Goal: Find specific page/section: Find specific page/section

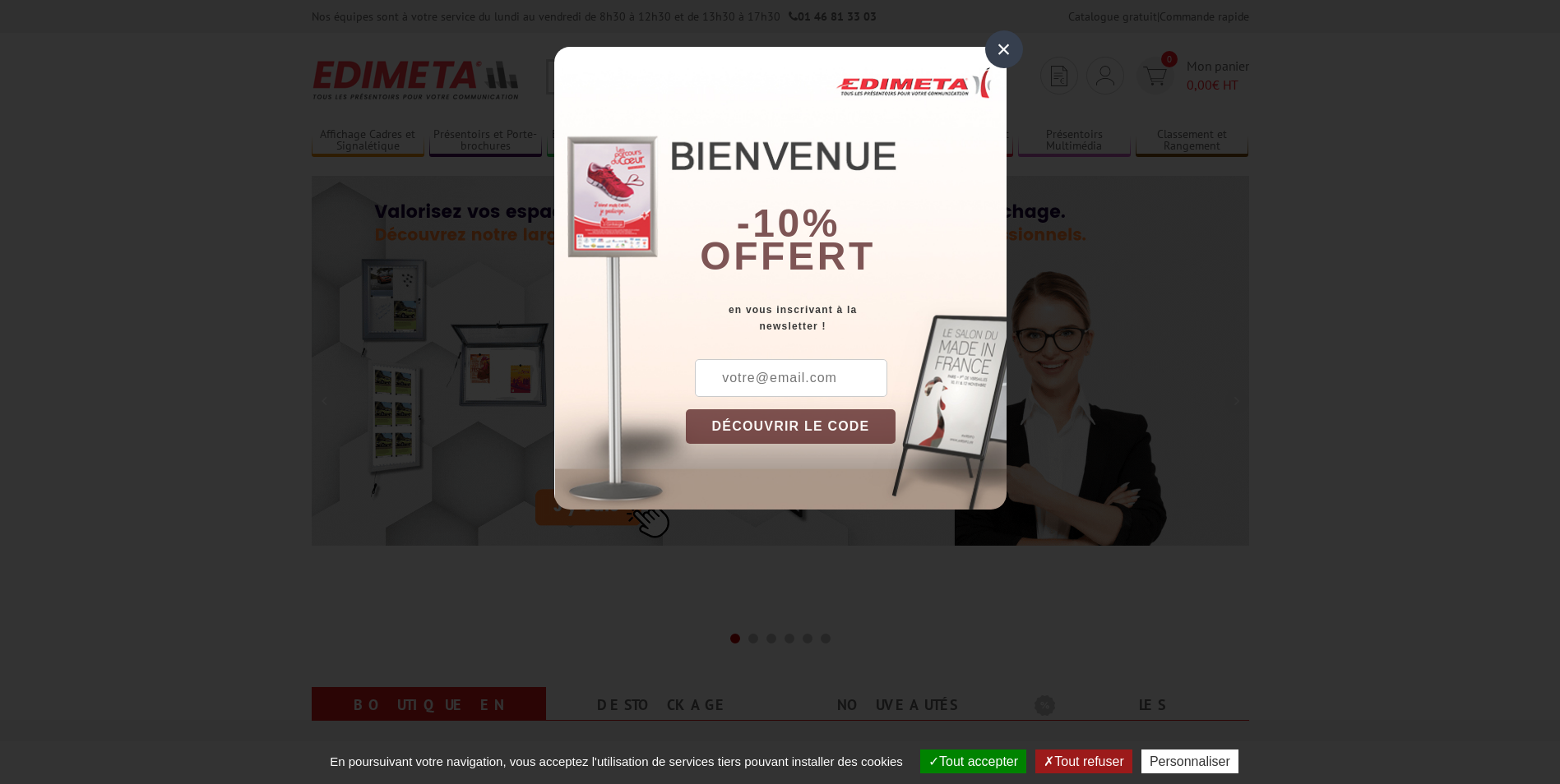
click at [811, 426] on button "DÉCOUVRIR LE CODE" at bounding box center [790, 426] width 210 height 35
click at [1004, 50] on div "×" at bounding box center [1003, 49] width 38 height 37
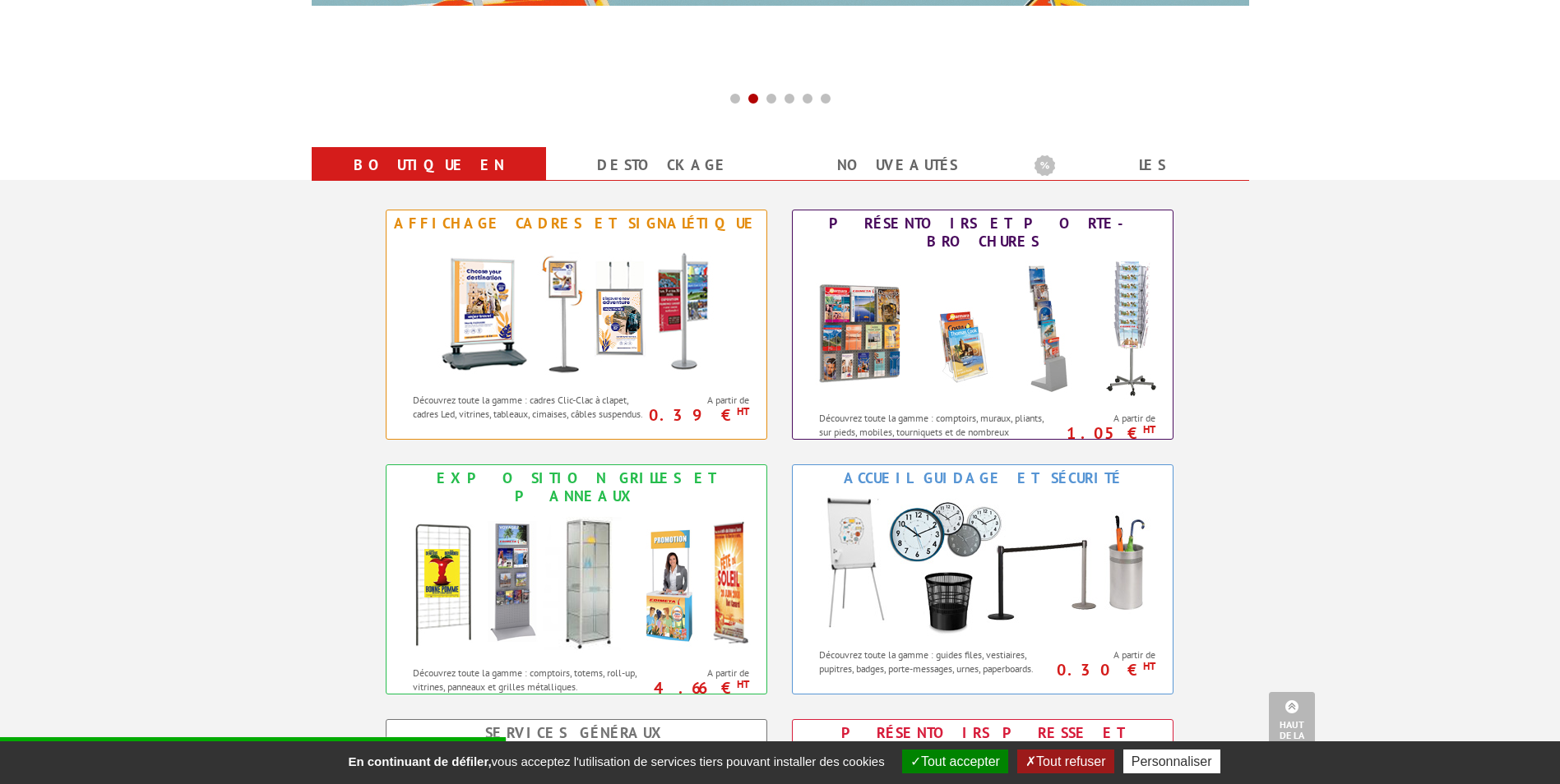
scroll to position [576, 0]
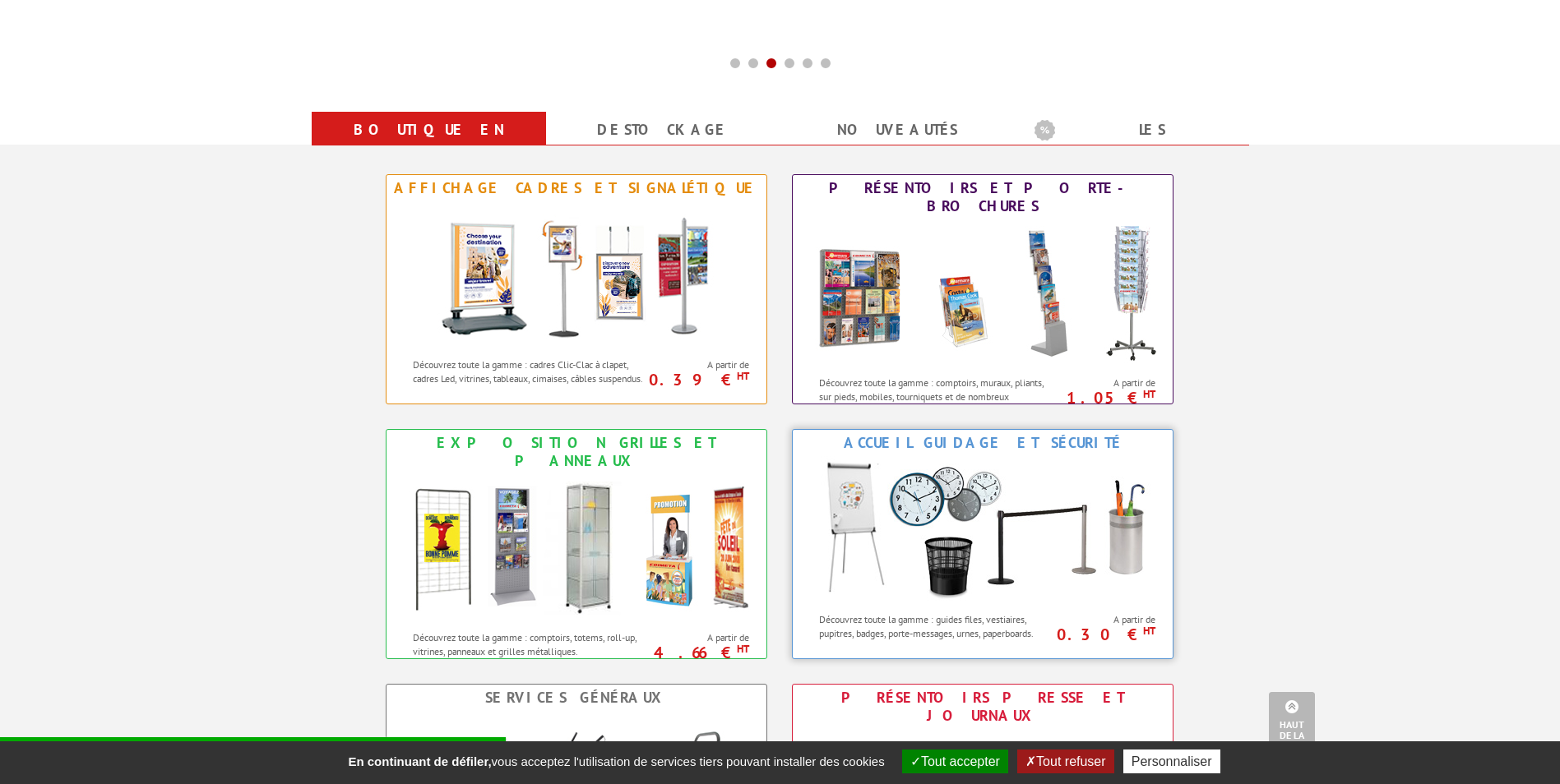
click at [846, 527] on img at bounding box center [982, 530] width 362 height 148
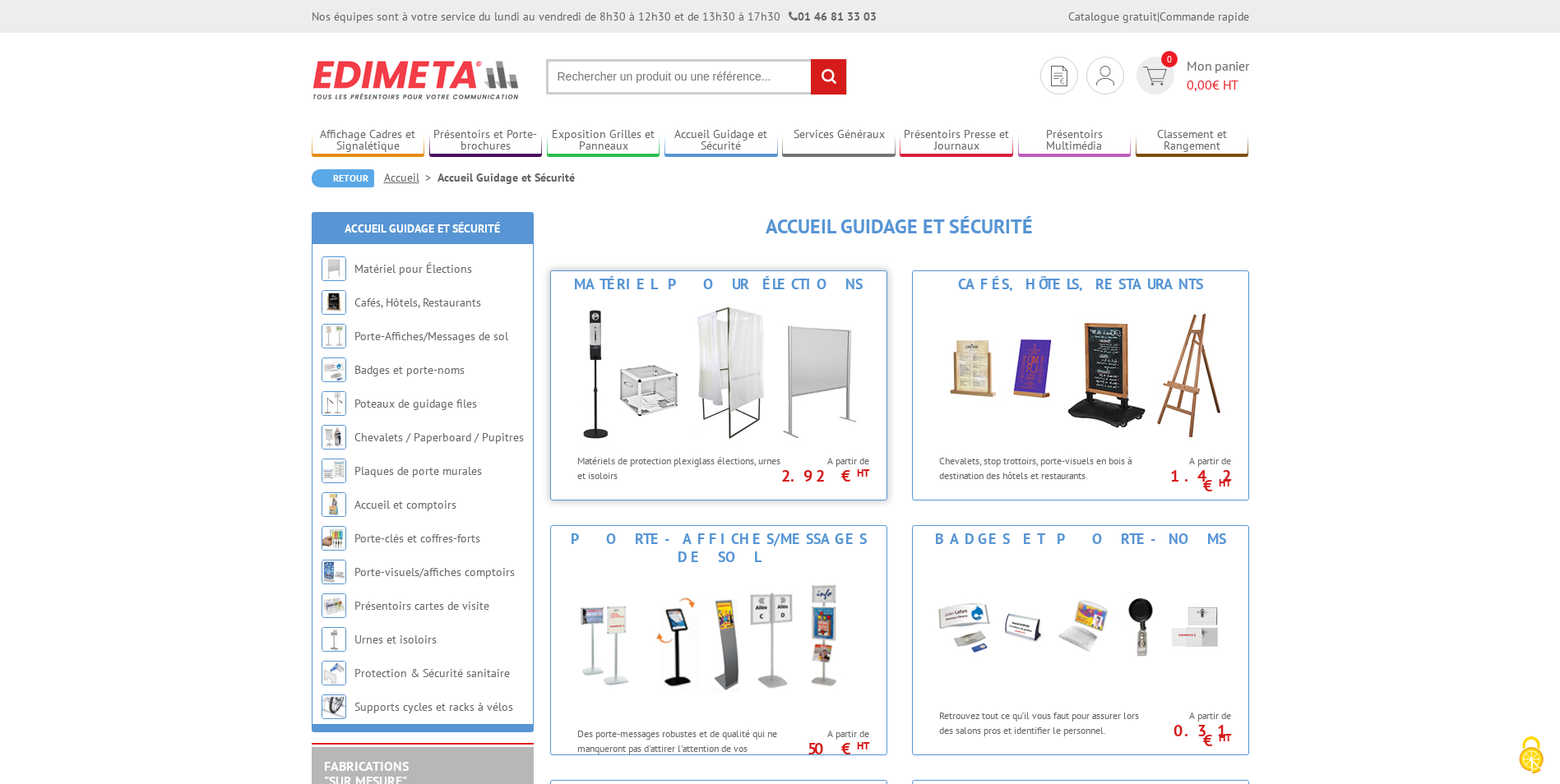
click at [770, 416] on img at bounding box center [718, 372] width 304 height 148
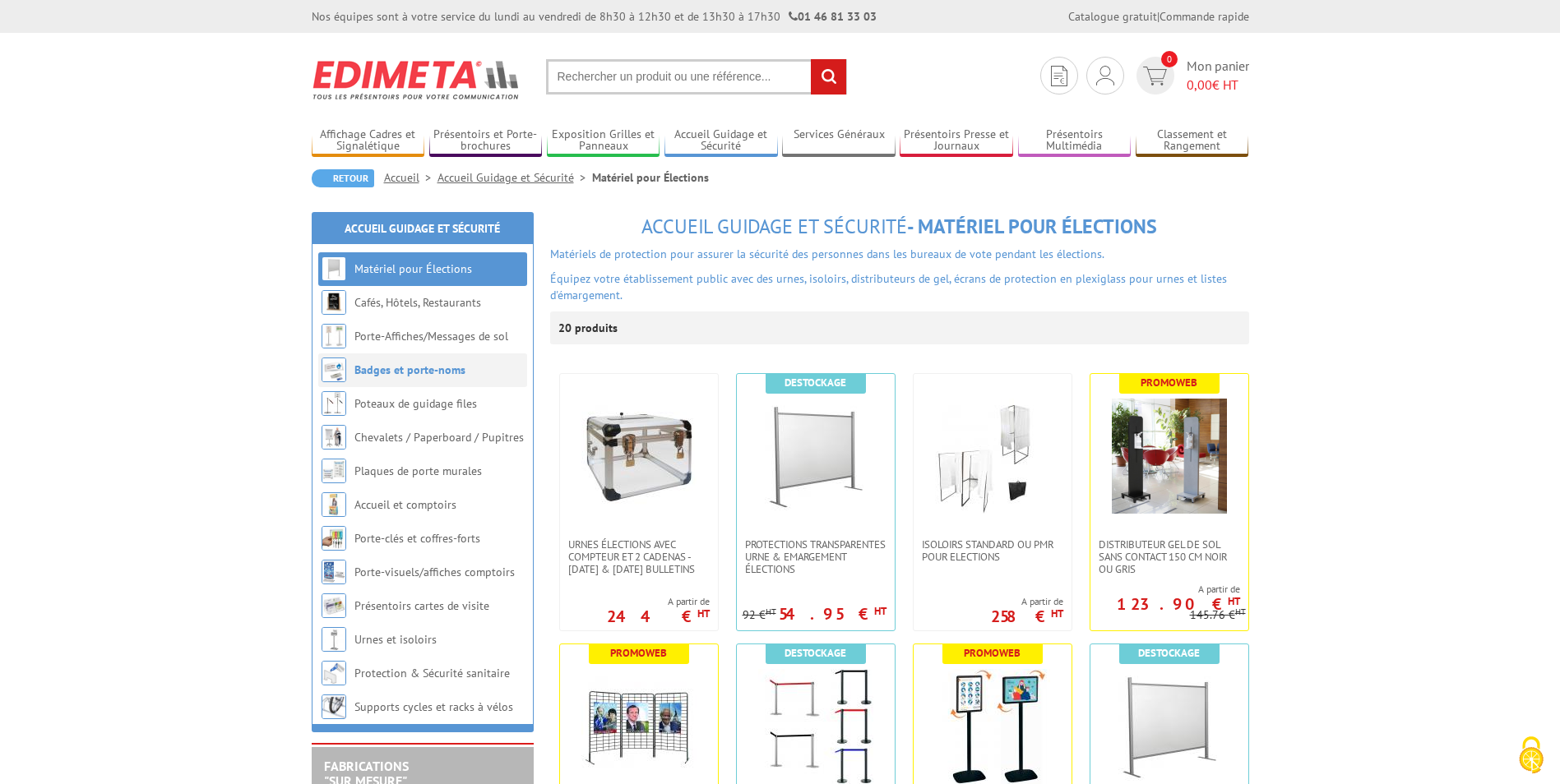
click at [397, 378] on li "Badges et porte-noms" at bounding box center [422, 370] width 209 height 34
click at [397, 370] on link "Badges et porte-noms" at bounding box center [409, 370] width 111 height 15
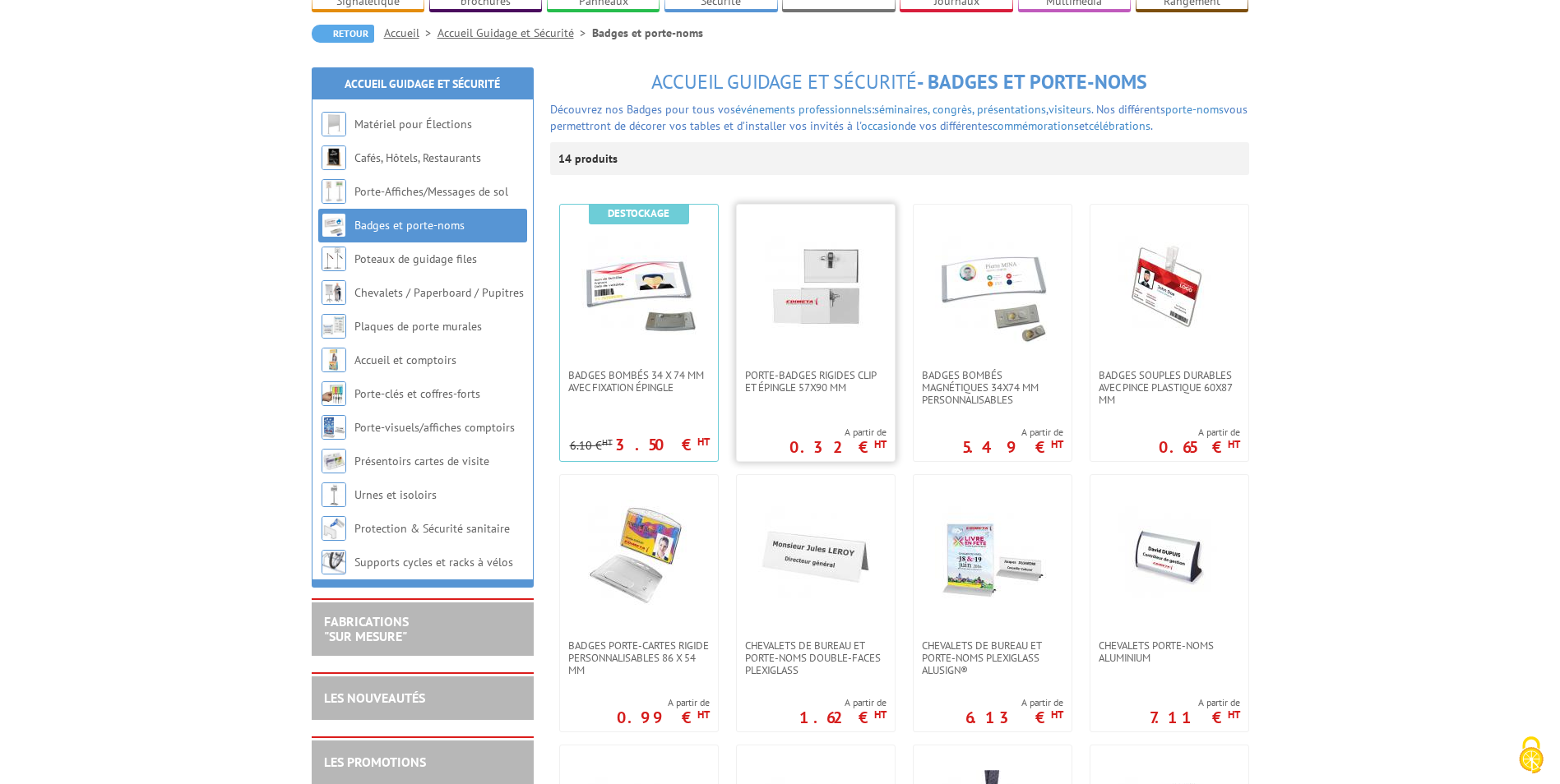
scroll to position [165, 0]
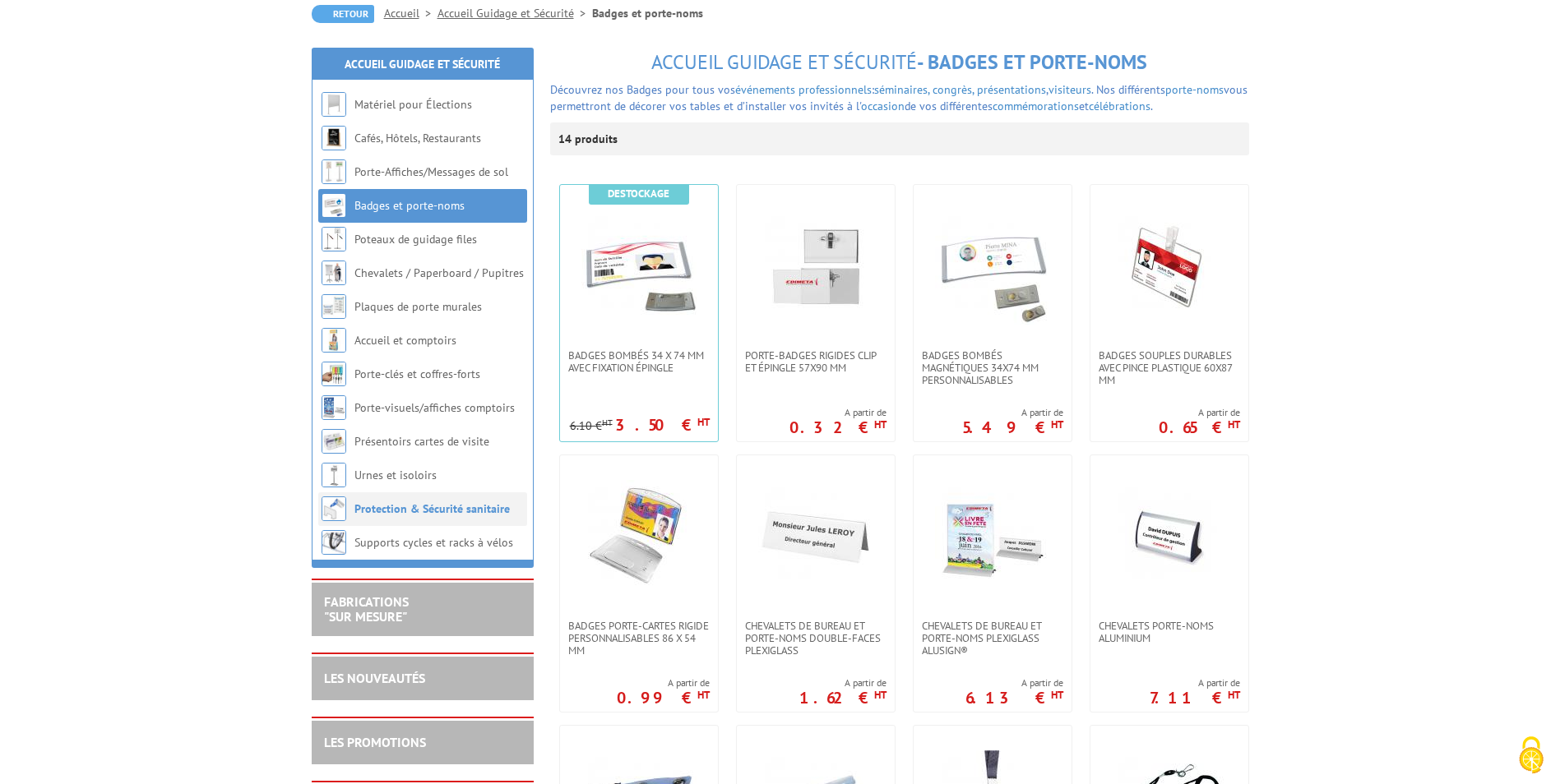
click at [408, 514] on link "Protection & Sécurité sanitaire" at bounding box center [432, 508] width 155 height 15
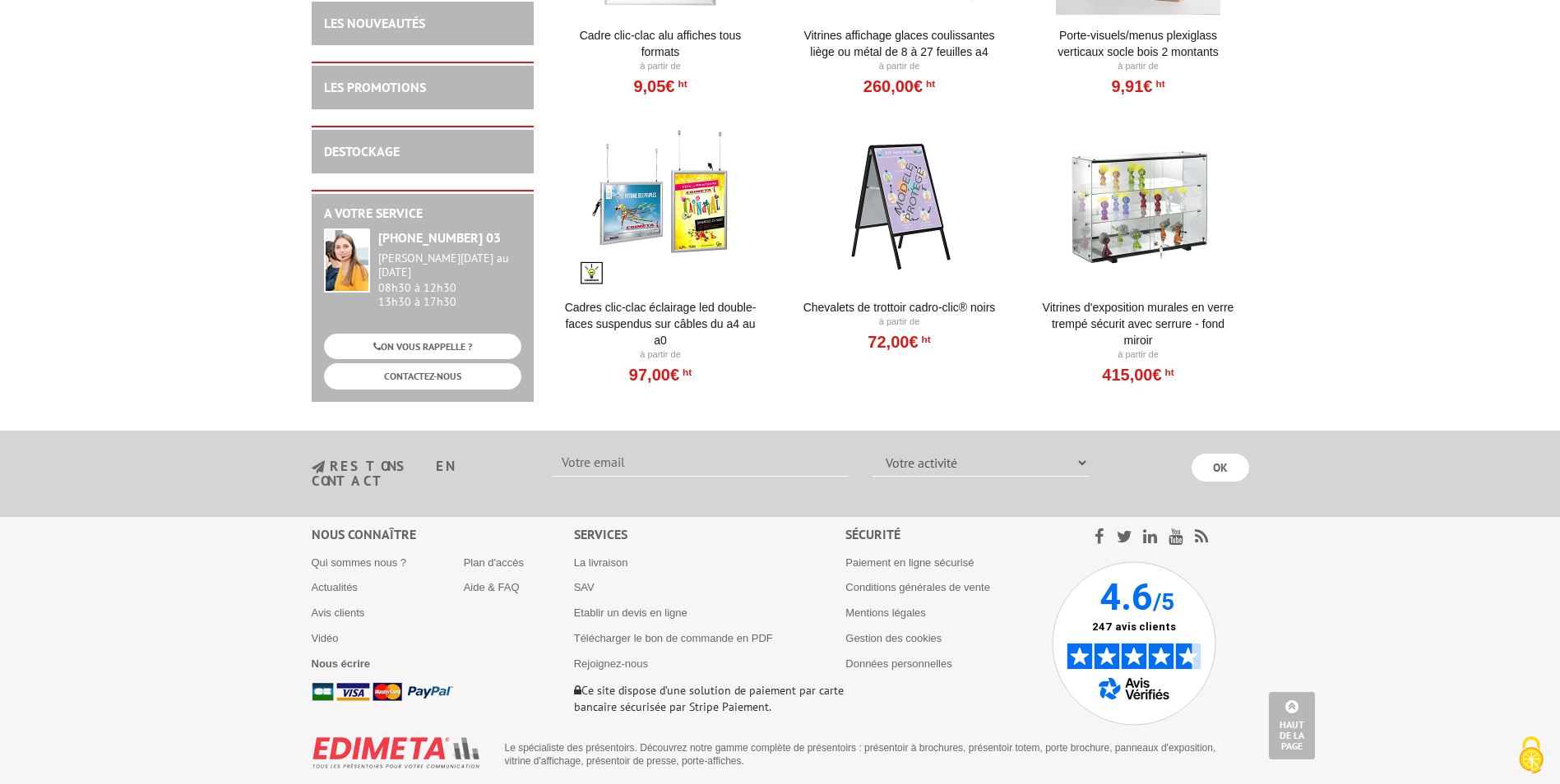
scroll to position [3071, 0]
